Goal: Navigation & Orientation: Find specific page/section

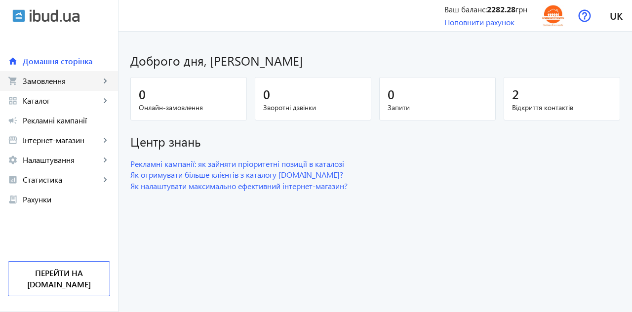
click at [42, 81] on span "Замовлення" at bounding box center [61, 81] width 77 height 10
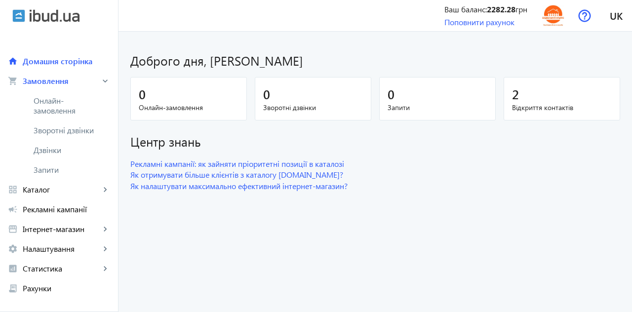
click at [45, 130] on span "Зворотні дзвінки" at bounding box center [67, 130] width 66 height 10
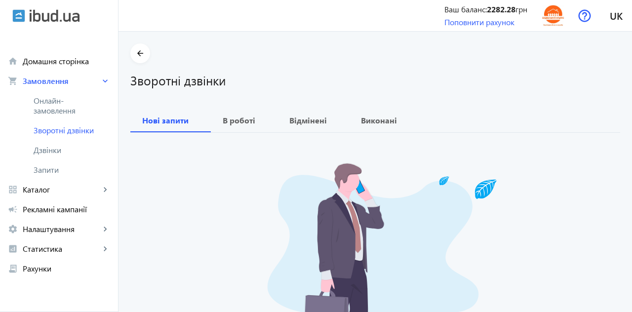
click at [46, 149] on span "Дзвінки" at bounding box center [72, 150] width 76 height 10
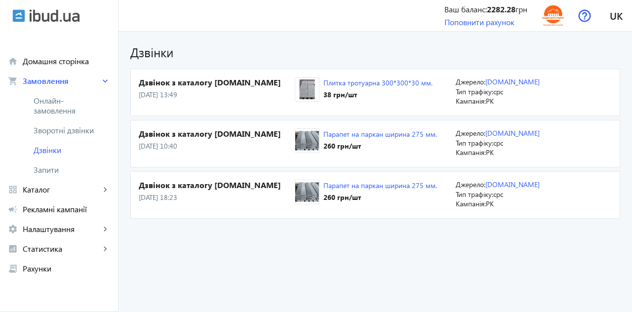
scroll to position [47, 0]
click at [48, 169] on span "Запити" at bounding box center [72, 170] width 76 height 10
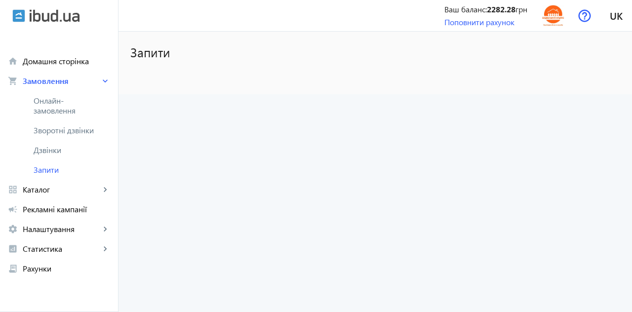
scroll to position [47, 0]
